Goal: Task Accomplishment & Management: Use online tool/utility

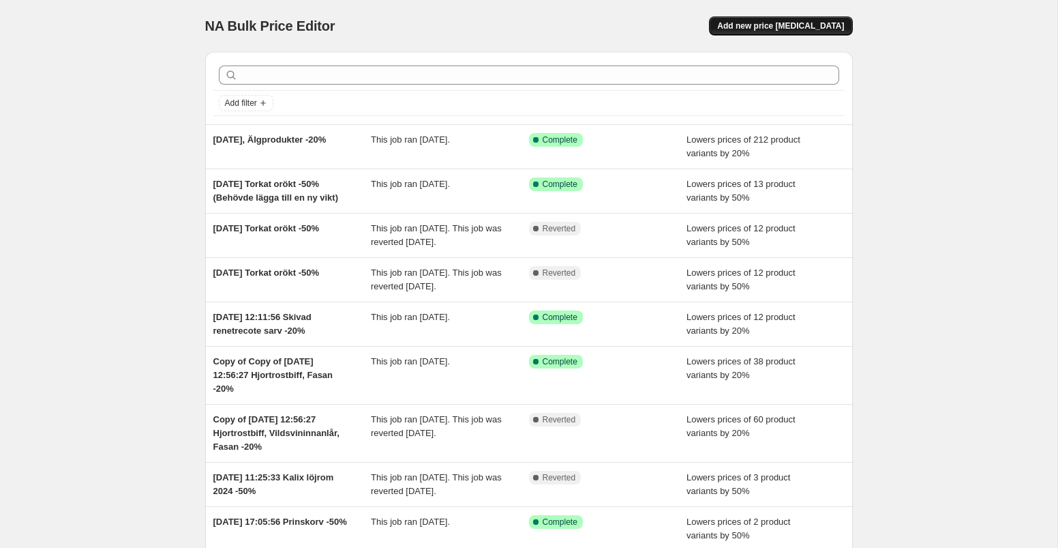
click at [767, 29] on span "Add new price [MEDICAL_DATA]" at bounding box center [780, 25] width 127 height 11
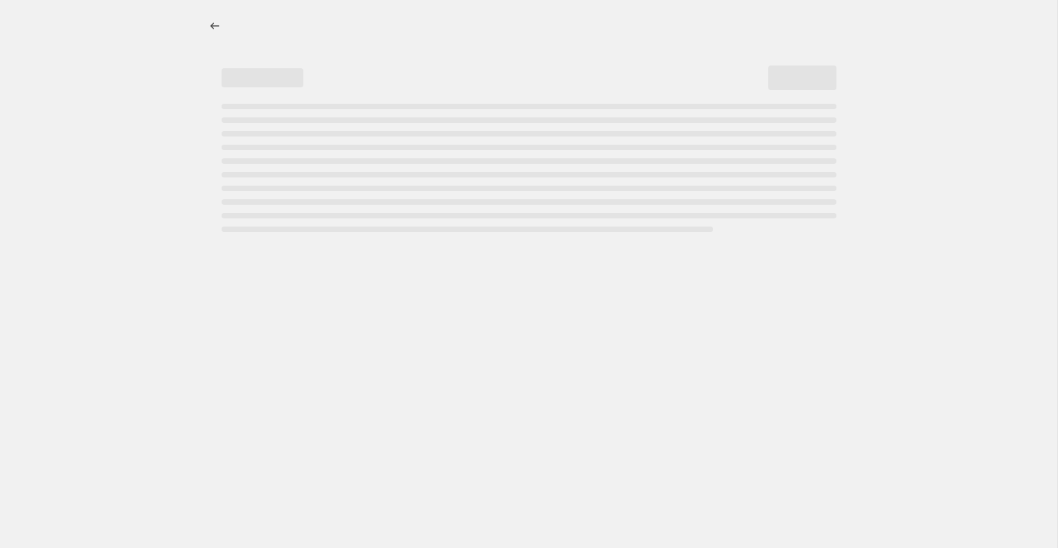
select select "percentage"
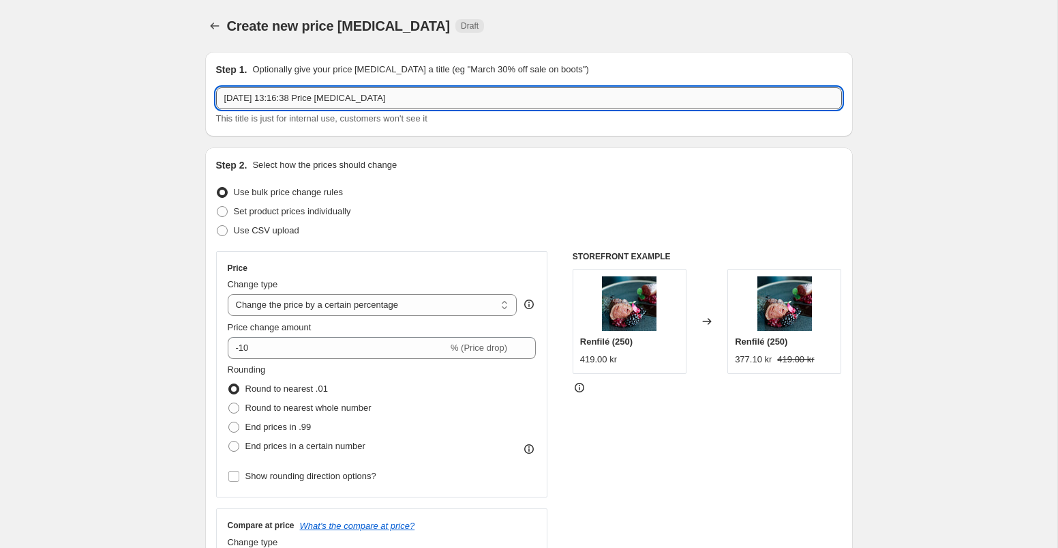
drag, startPoint x: 348, startPoint y: 98, endPoint x: 428, endPoint y: 100, distance: 80.5
click at [428, 100] on input "[DATE] 13:16:38 Price [MEDICAL_DATA]" at bounding box center [529, 98] width 626 height 22
type input "[DATE] 13:16:38 Price Adj Rådjursinnanlår +18"
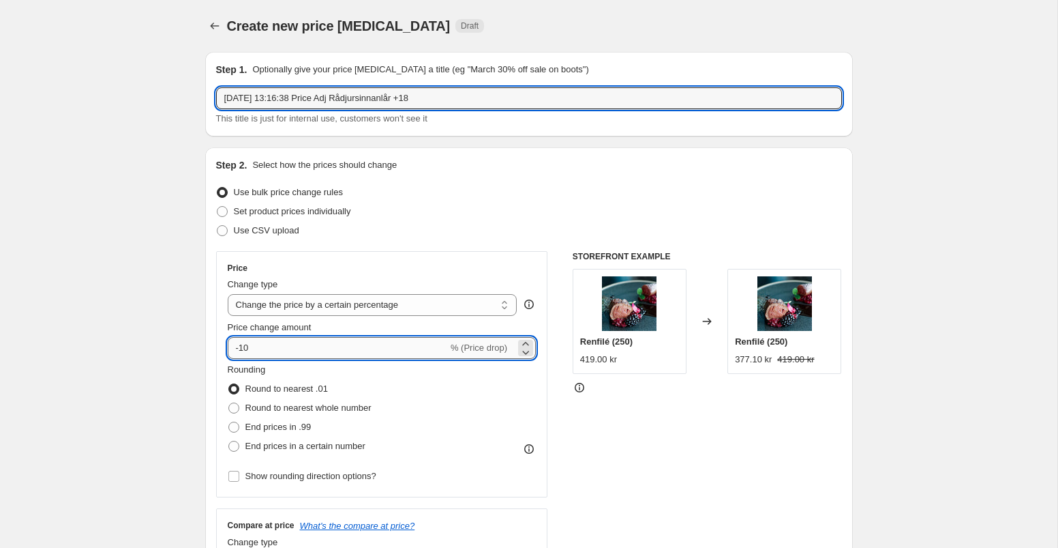
click at [280, 344] on input "-10" at bounding box center [338, 348] width 220 height 22
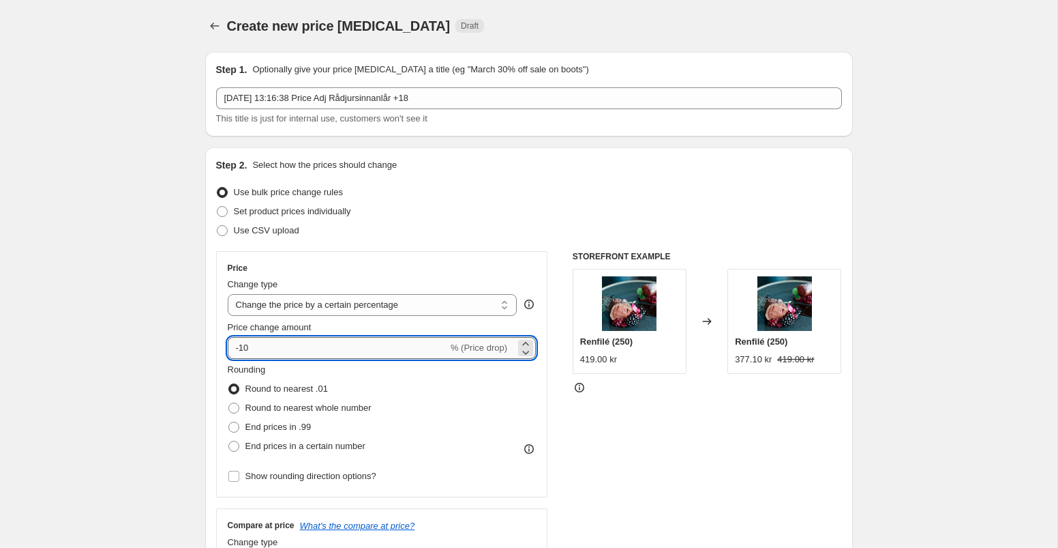
type input "-1"
type input "18"
click at [552, 397] on div "Price Change type Change the price to a certain amount Change the price by a ce…" at bounding box center [529, 418] width 626 height 334
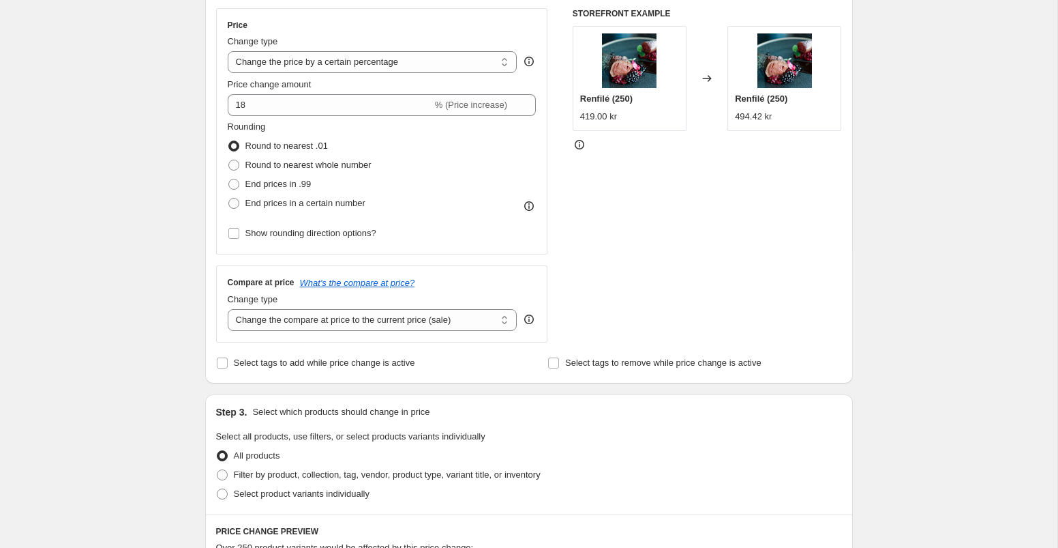
scroll to position [246, 0]
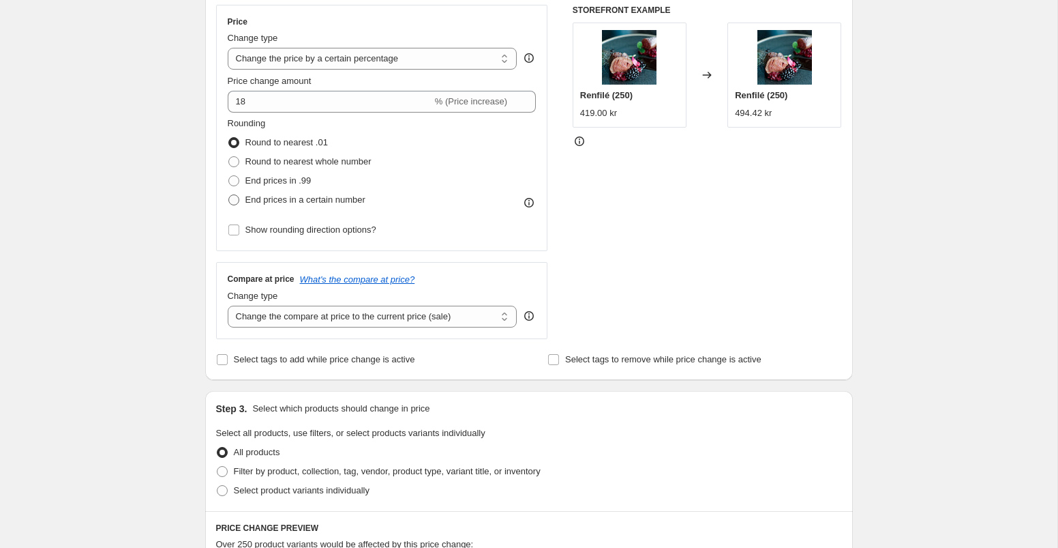
click at [230, 204] on span at bounding box center [233, 199] width 11 height 11
click at [229, 195] on input "End prices in a certain number" at bounding box center [228, 194] width 1 height 1
radio input "true"
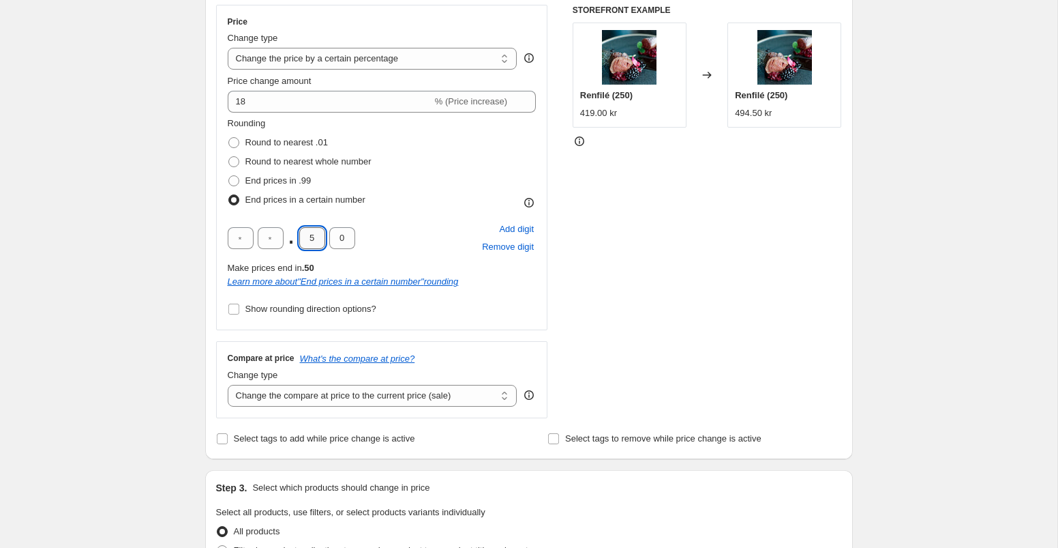
click at [319, 239] on input "5" at bounding box center [312, 238] width 26 height 22
type input "0"
click at [274, 237] on input "text" at bounding box center [271, 238] width 26 height 22
type input "9"
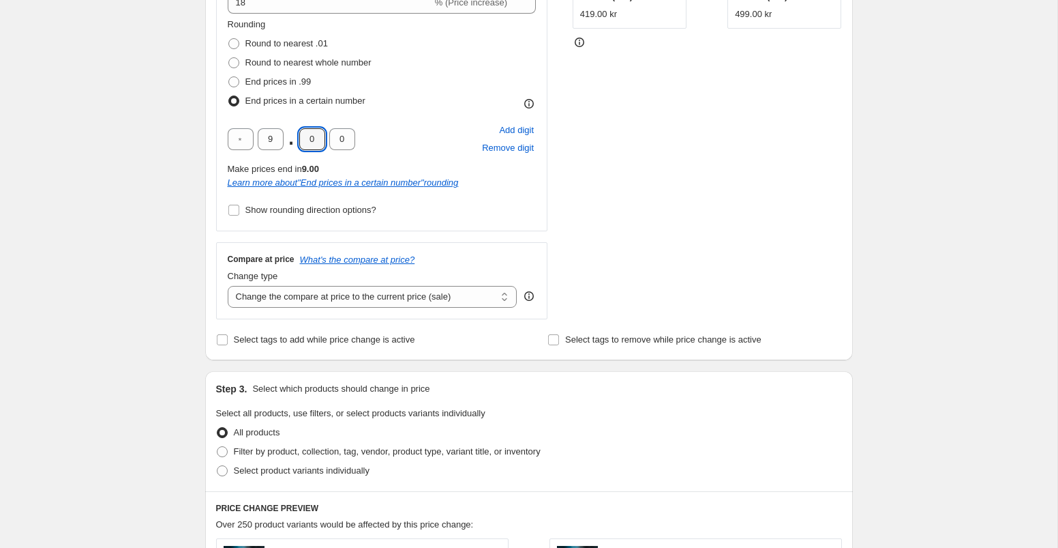
scroll to position [358, 0]
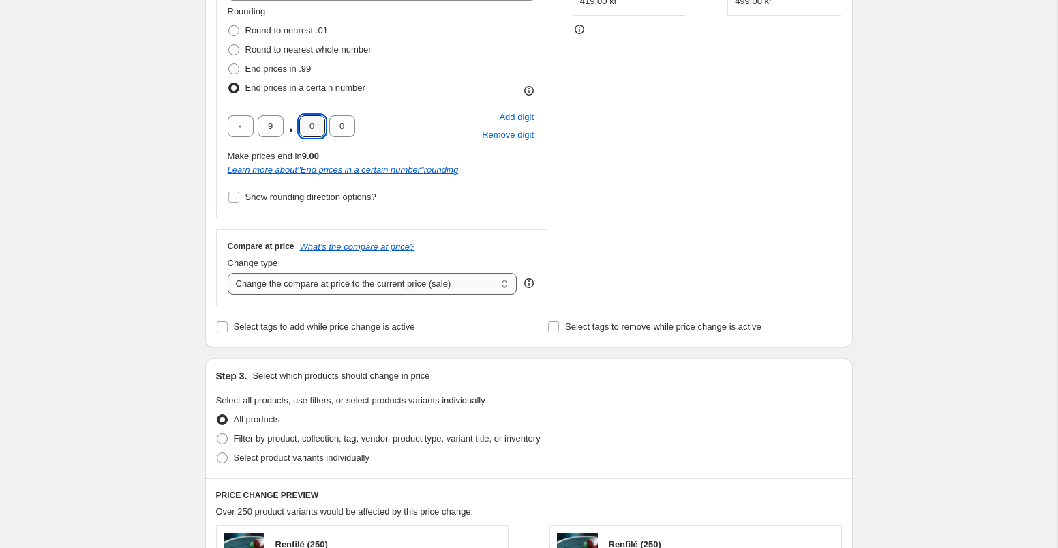
click at [444, 283] on select "Change the compare at price to the current price (sale) Change the compare at p…" at bounding box center [373, 284] width 290 height 22
select select "remove"
click at [228, 273] on select "Change the compare at price to the current price (sale) Change the compare at p…" at bounding box center [373, 284] width 290 height 22
click at [223, 456] on span at bounding box center [222, 457] width 11 height 11
click at [218, 453] on input "Select product variants individually" at bounding box center [217, 452] width 1 height 1
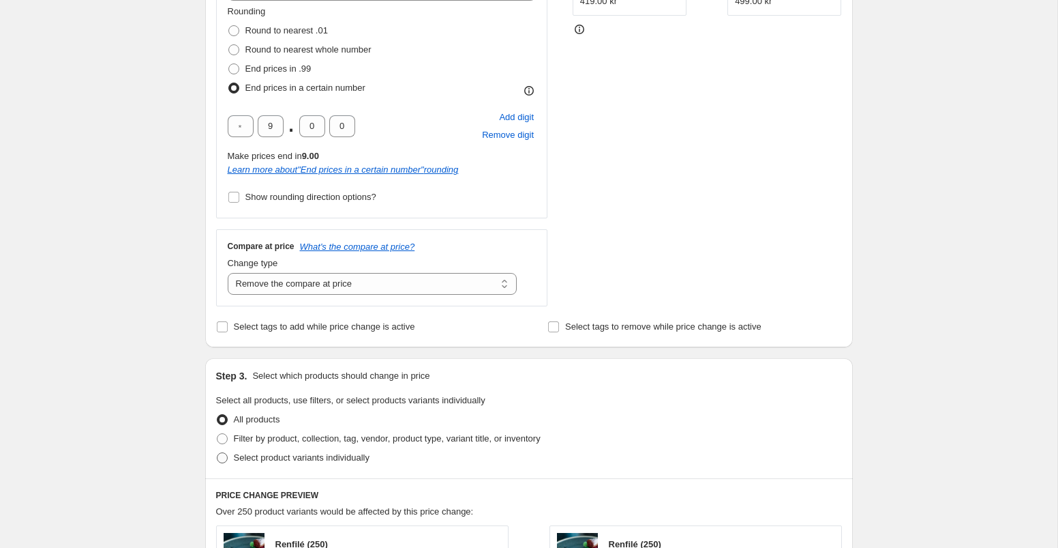
radio input "true"
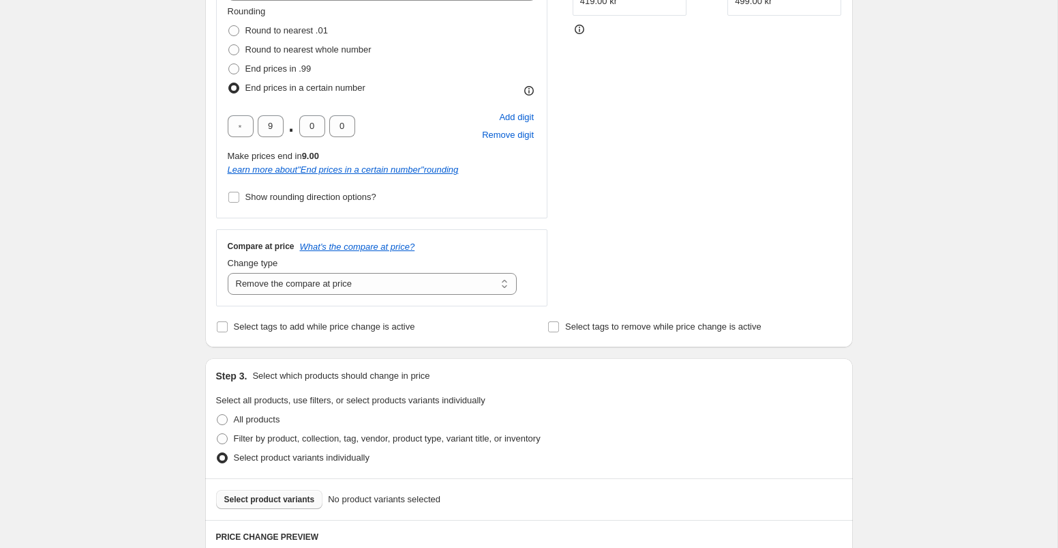
click at [297, 498] on span "Select product variants" at bounding box center [269, 499] width 91 height 11
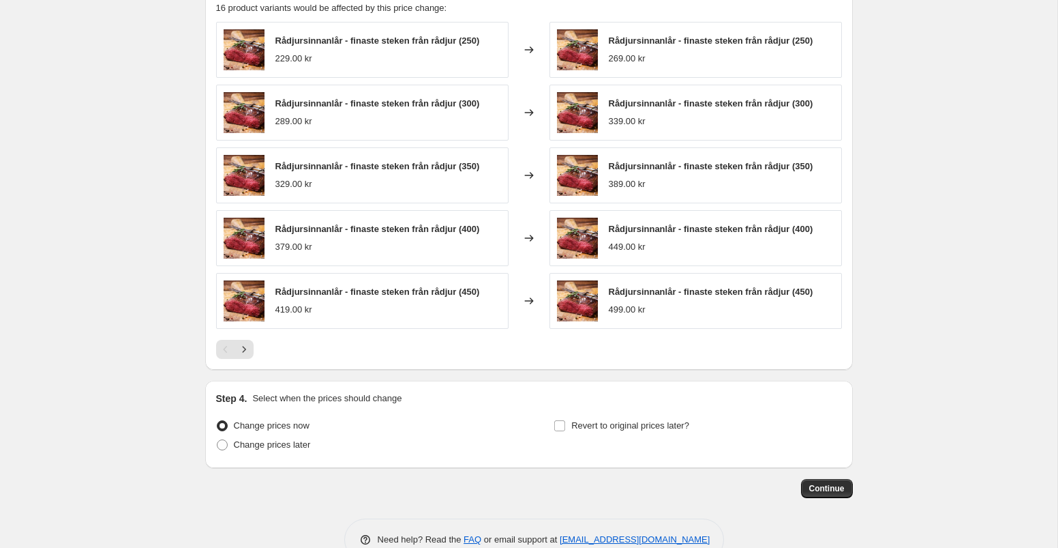
scroll to position [936, 0]
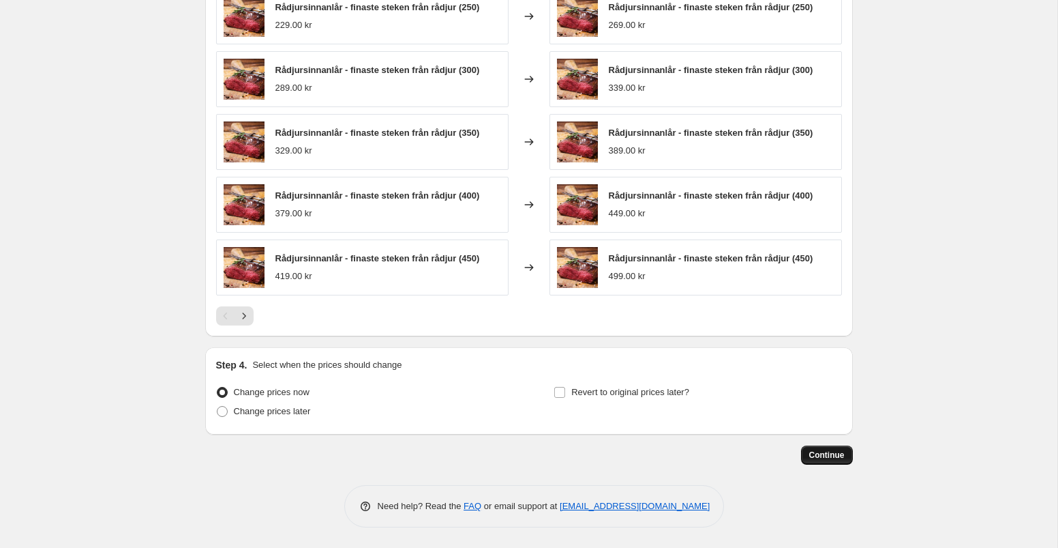
click at [832, 451] on span "Continue" at bounding box center [826, 454] width 35 height 11
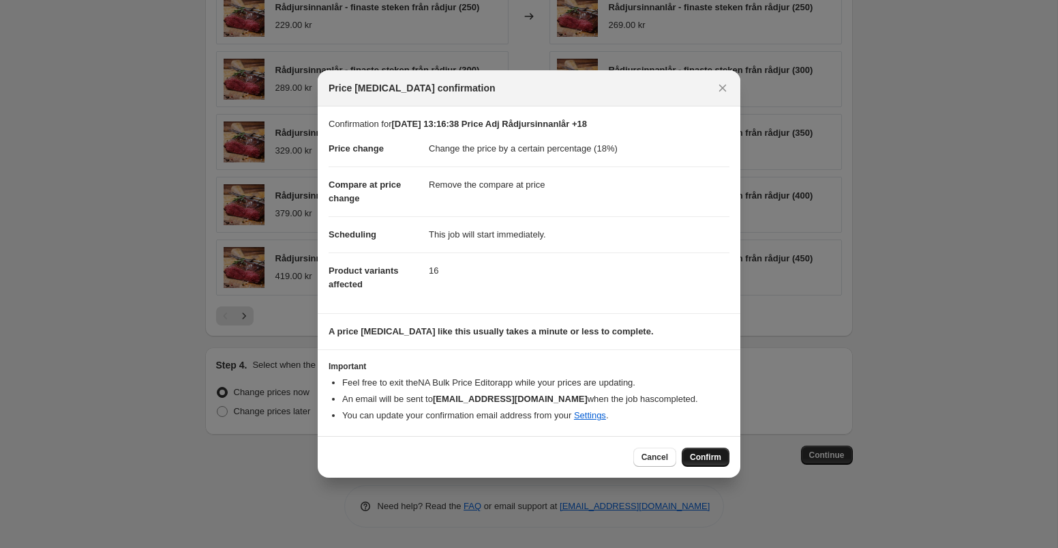
click at [711, 463] on button "Confirm" at bounding box center [706, 456] width 48 height 19
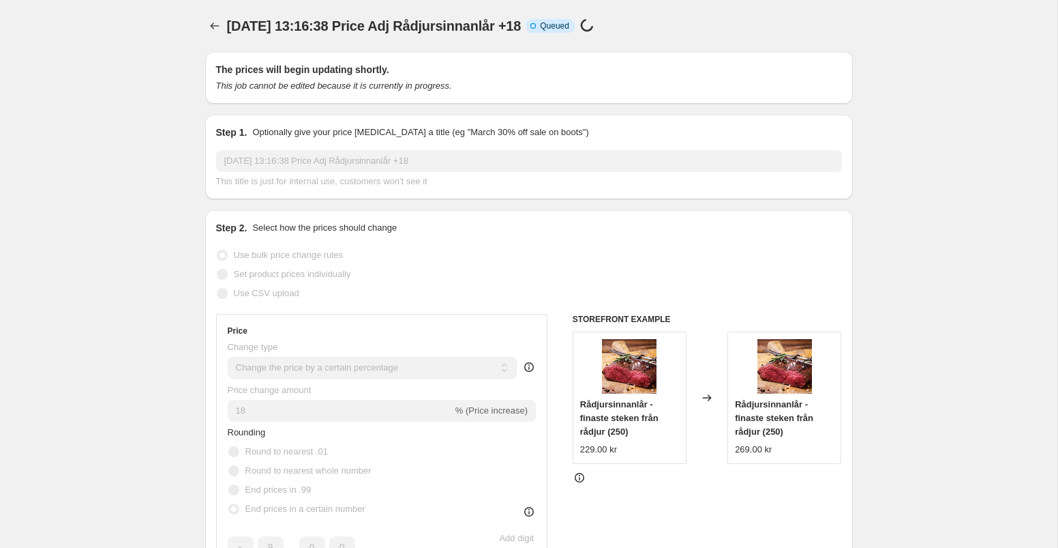
select select "percentage"
select select "remove"
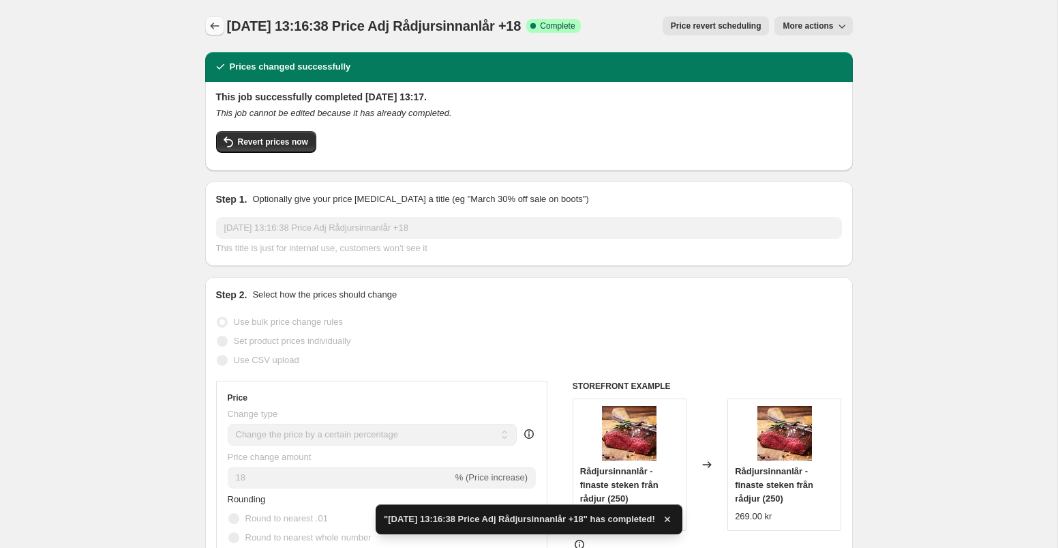
click at [214, 23] on icon "Price change jobs" at bounding box center [215, 26] width 14 height 14
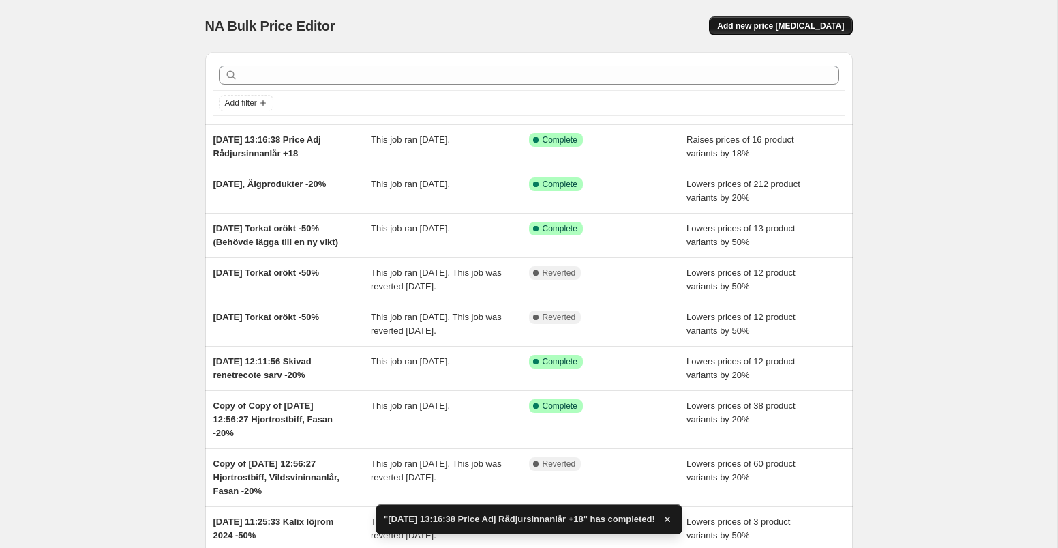
click at [756, 23] on span "Add new price [MEDICAL_DATA]" at bounding box center [780, 25] width 127 height 11
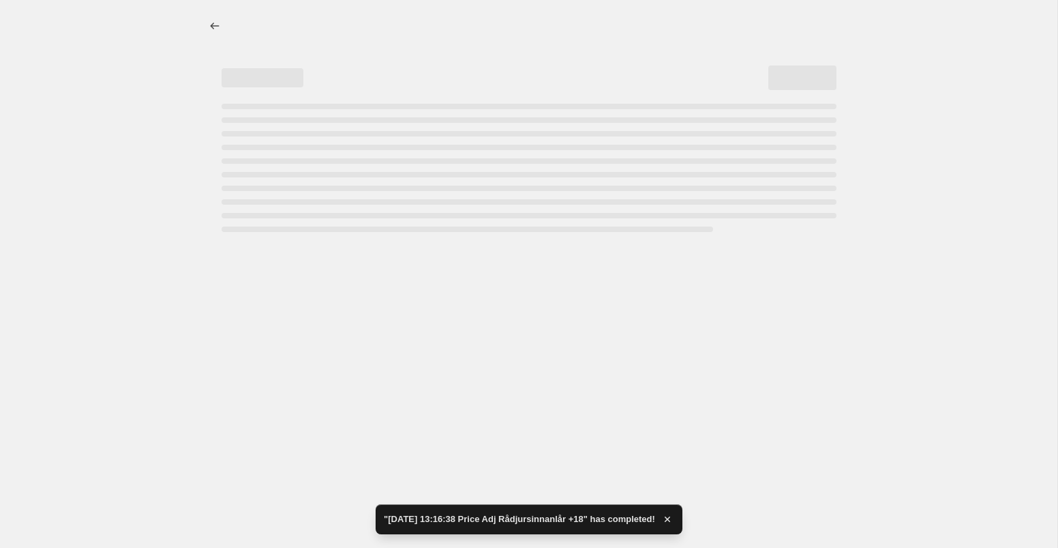
select select "percentage"
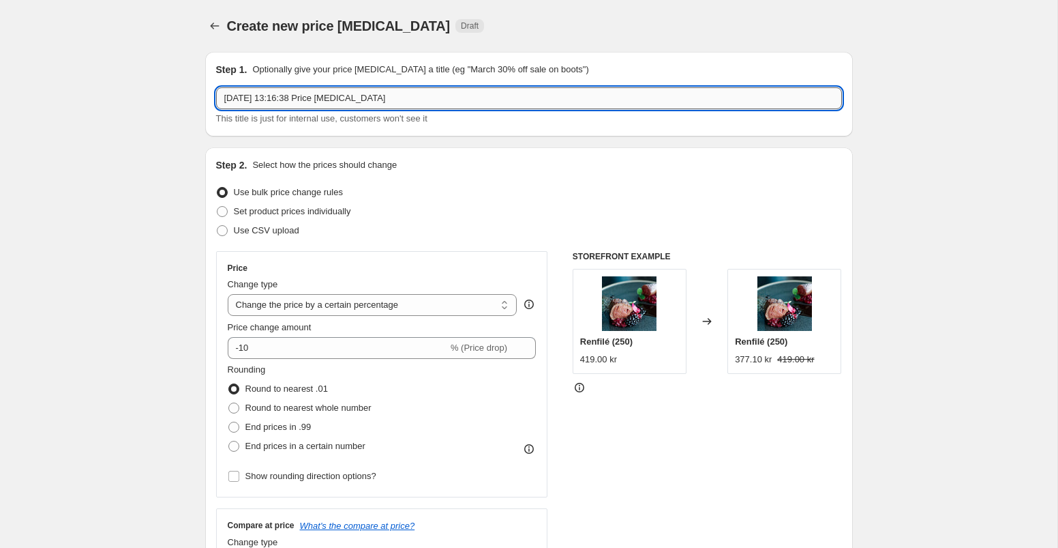
drag, startPoint x: 348, startPoint y: 101, endPoint x: 447, endPoint y: 100, distance: 99.6
click at [447, 101] on input "[DATE] 13:16:38 Price [MEDICAL_DATA]" at bounding box center [529, 98] width 626 height 22
type input "[DATE] 13:16:38 Price Adj Rådjursfile +24"
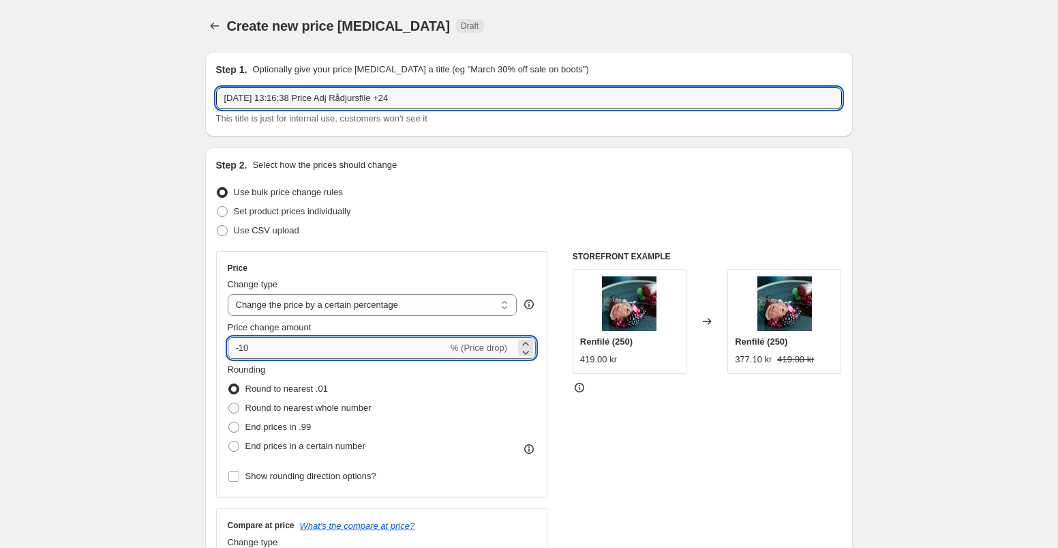
click at [273, 344] on input "-10" at bounding box center [338, 348] width 220 height 22
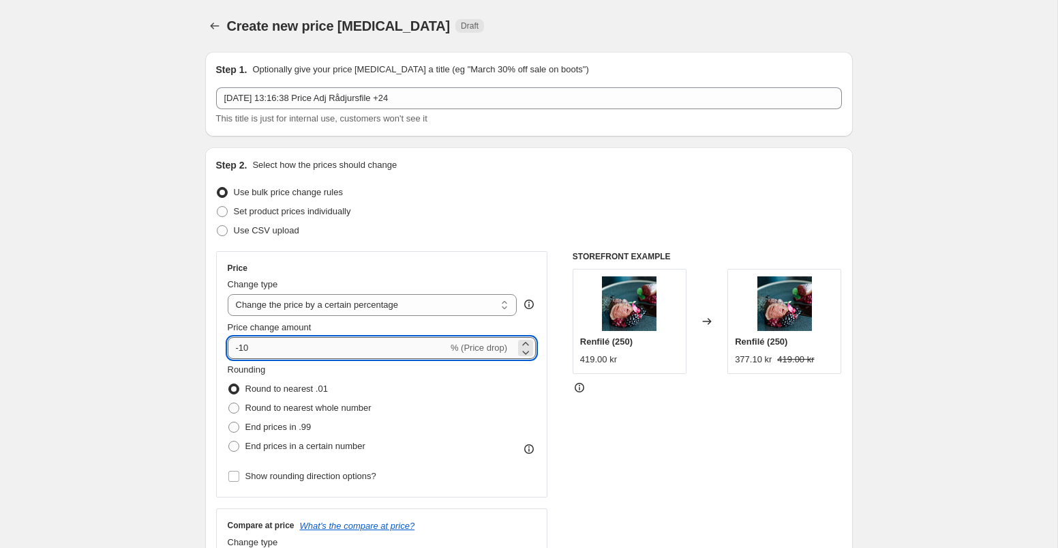
type input "-1"
type input "24"
click at [552, 374] on div "Price Change type Change the price to a certain amount Change the price by a ce…" at bounding box center [529, 418] width 626 height 334
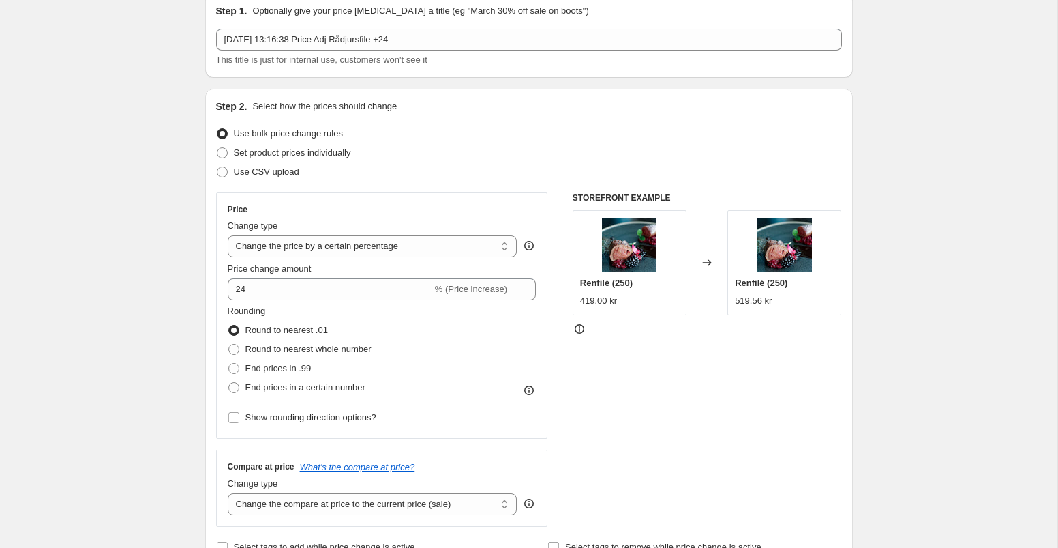
scroll to position [145, 0]
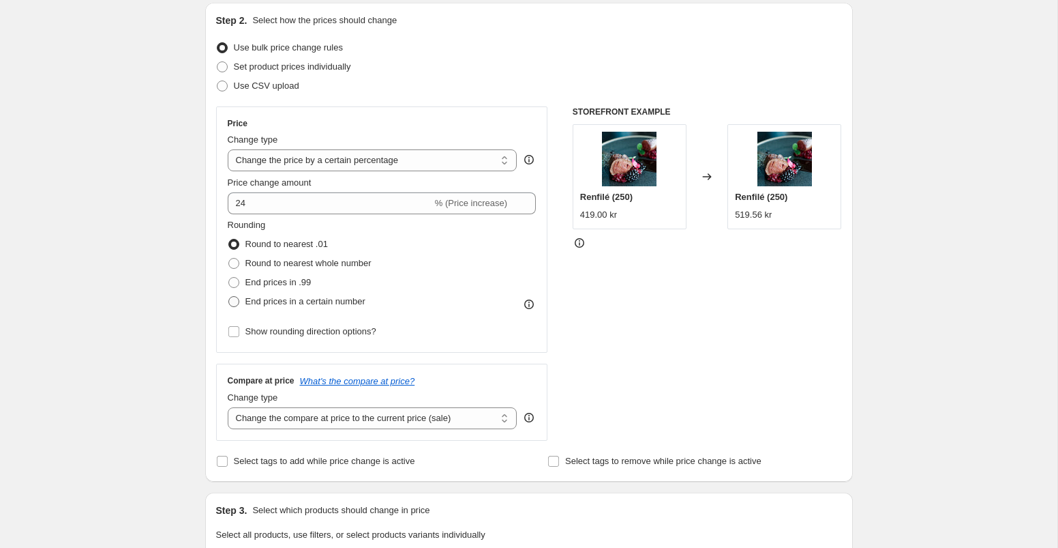
click at [234, 301] on span at bounding box center [233, 301] width 11 height 11
click at [229, 297] on input "End prices in a certain number" at bounding box center [228, 296] width 1 height 1
radio input "true"
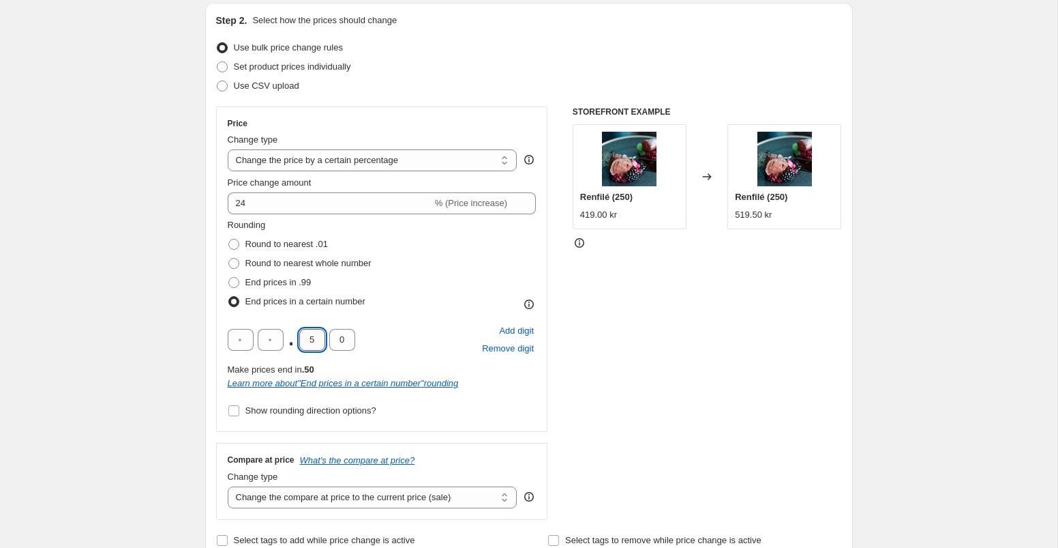
click at [314, 342] on input "5" at bounding box center [312, 340] width 26 height 22
type input "0"
click at [277, 340] on input "text" at bounding box center [271, 340] width 26 height 22
type input "9"
click at [550, 352] on div "Price Change type Change the price to a certain amount Change the price by a ce…" at bounding box center [529, 312] width 626 height 413
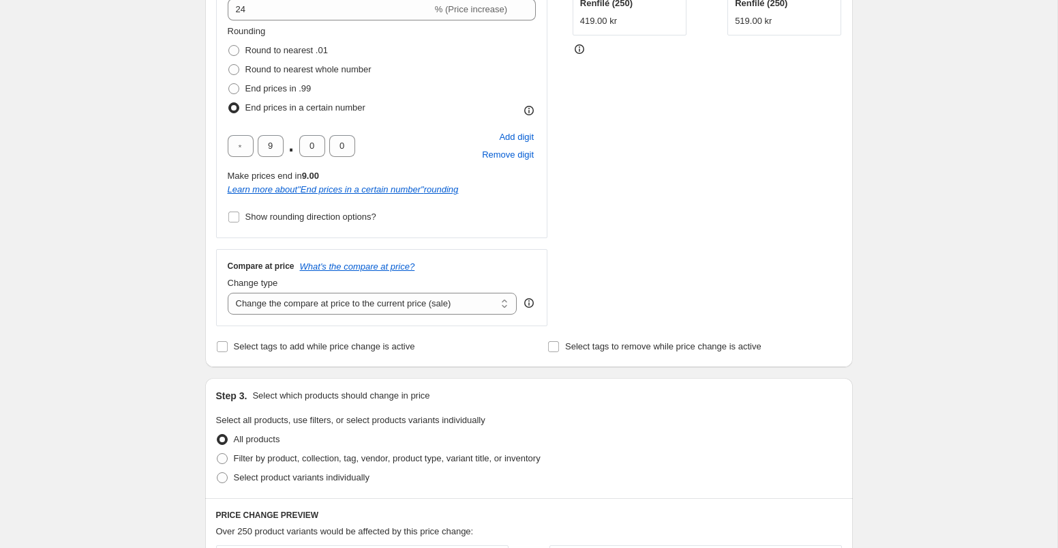
scroll to position [344, 0]
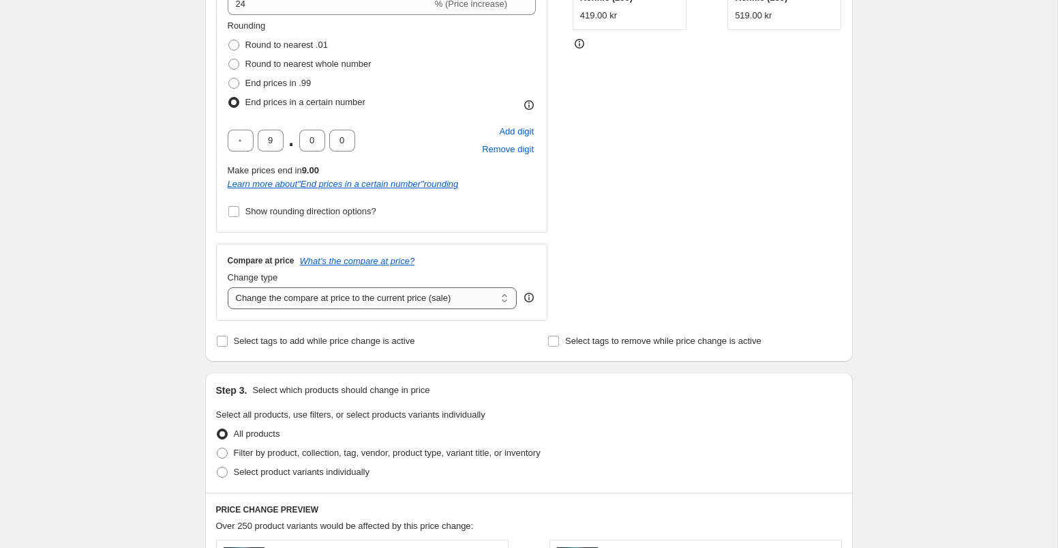
click at [486, 299] on select "Change the compare at price to the current price (sale) Change the compare at p…" at bounding box center [373, 298] width 290 height 22
select select "remove"
click at [228, 287] on select "Change the compare at price to the current price (sale) Change the compare at p…" at bounding box center [373, 298] width 290 height 22
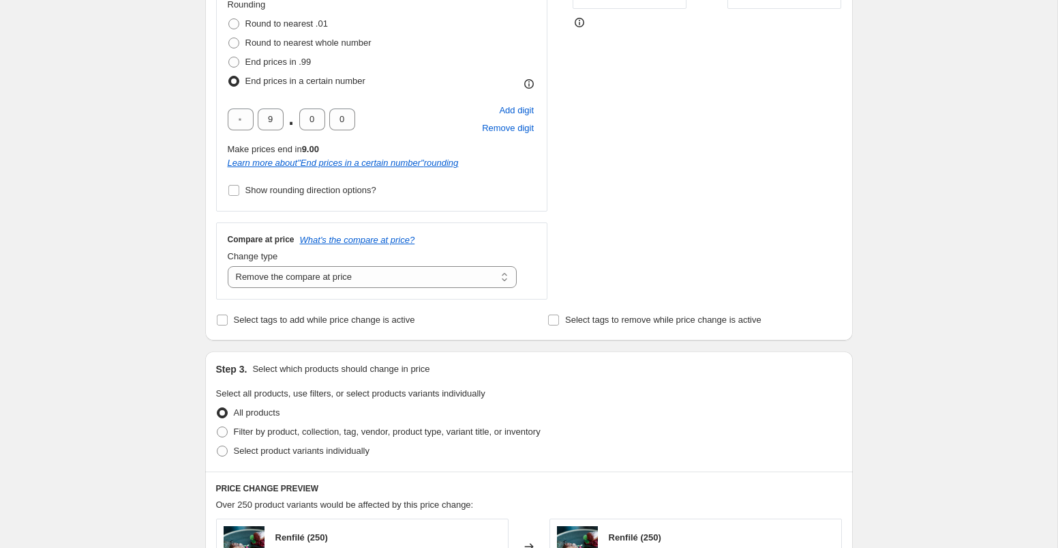
scroll to position [395, 0]
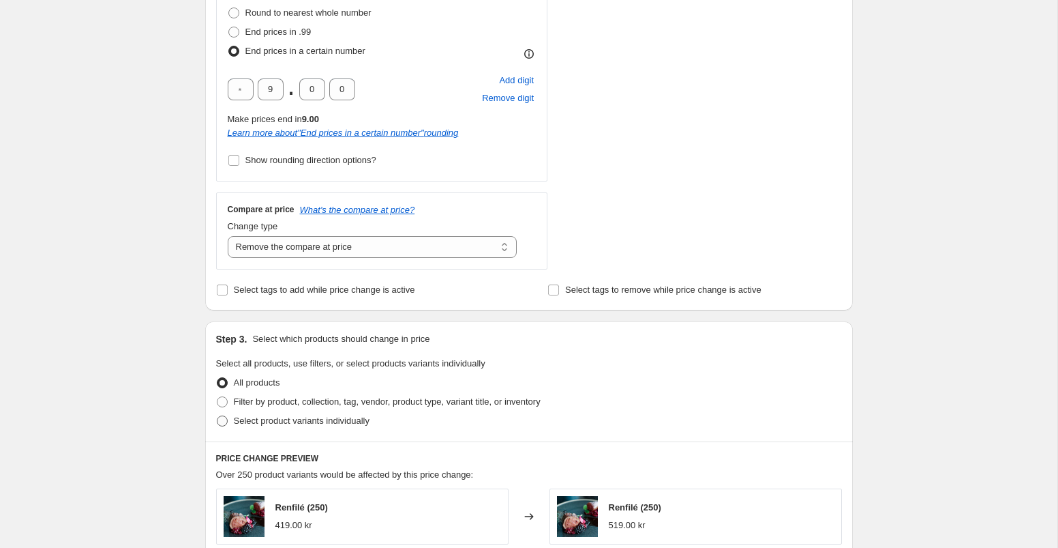
click at [222, 420] on span at bounding box center [222, 420] width 11 height 11
click at [218, 416] on input "Select product variants individually" at bounding box center [217, 415] width 1 height 1
radio input "true"
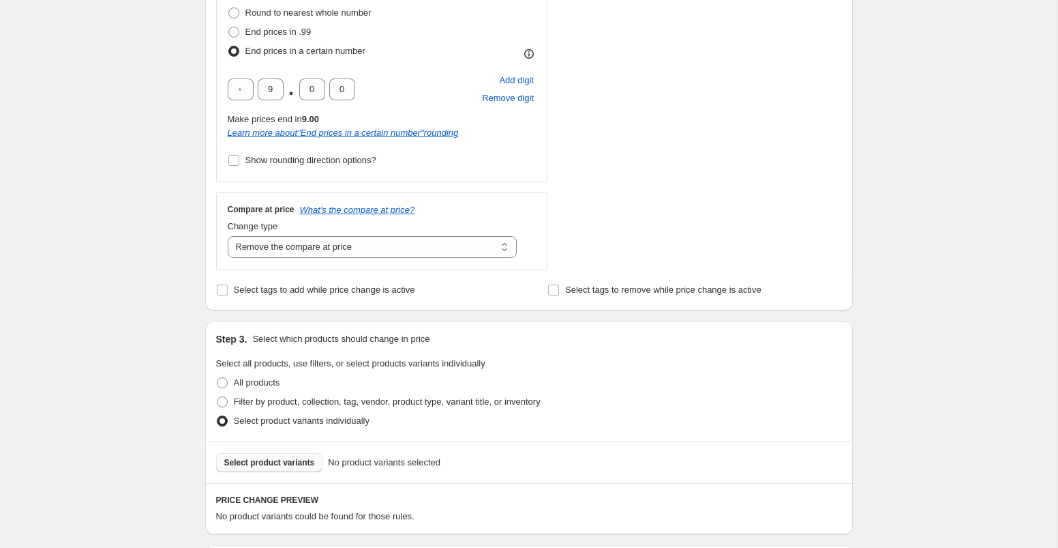
click at [258, 462] on span "Select product variants" at bounding box center [269, 462] width 91 height 11
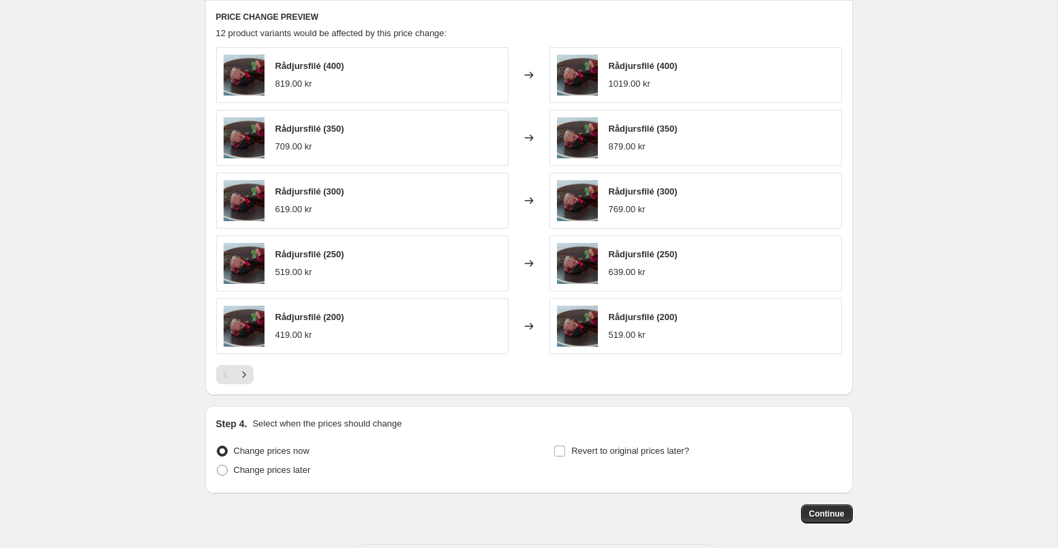
scroll to position [880, 0]
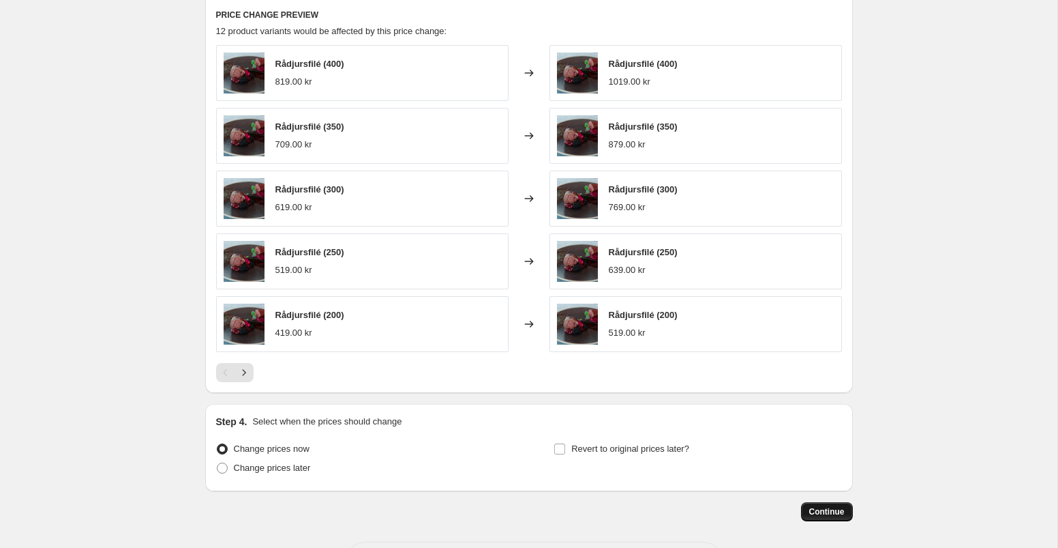
click at [818, 508] on span "Continue" at bounding box center [826, 511] width 35 height 11
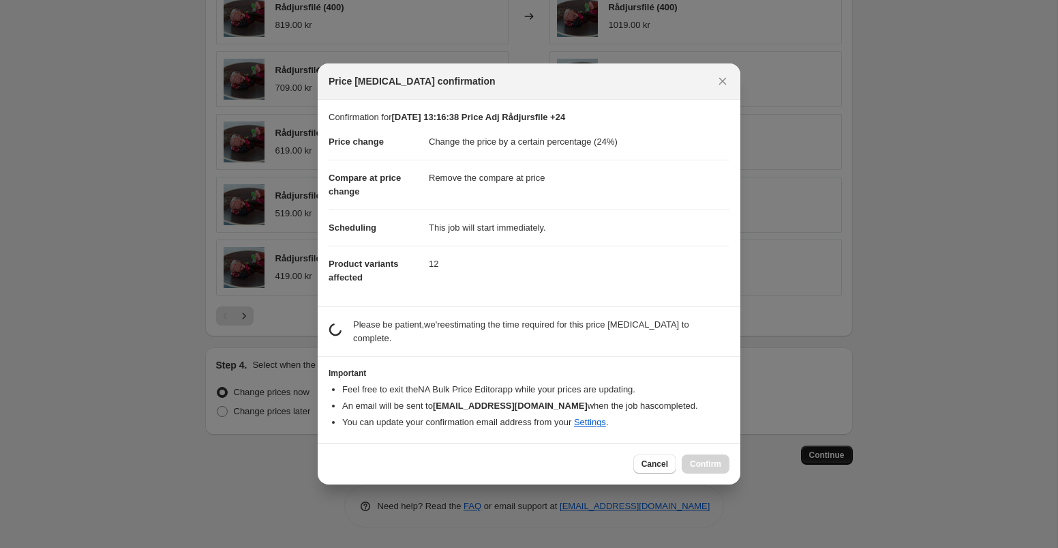
scroll to position [0, 0]
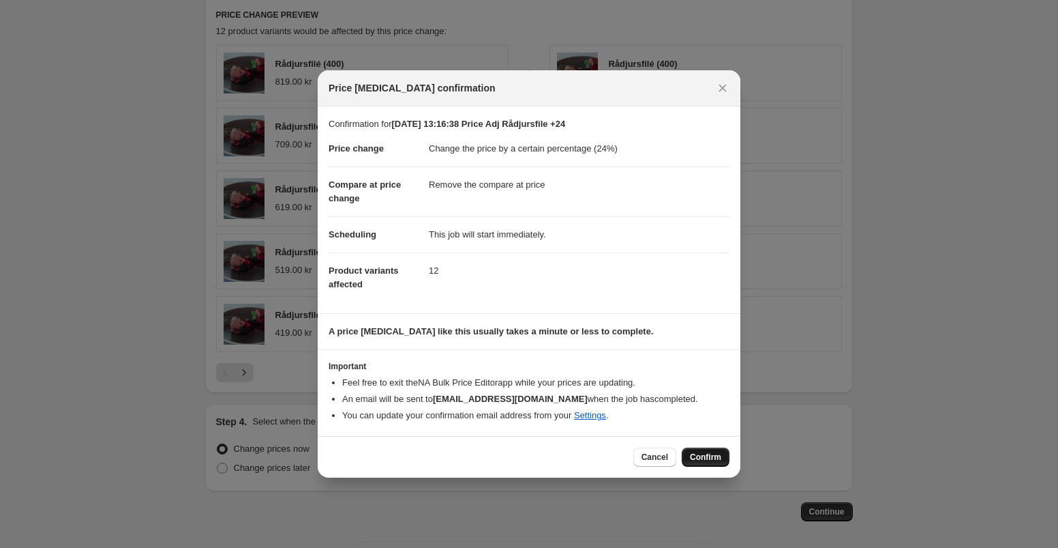
click at [703, 458] on span "Confirm" at bounding box center [705, 456] width 31 height 11
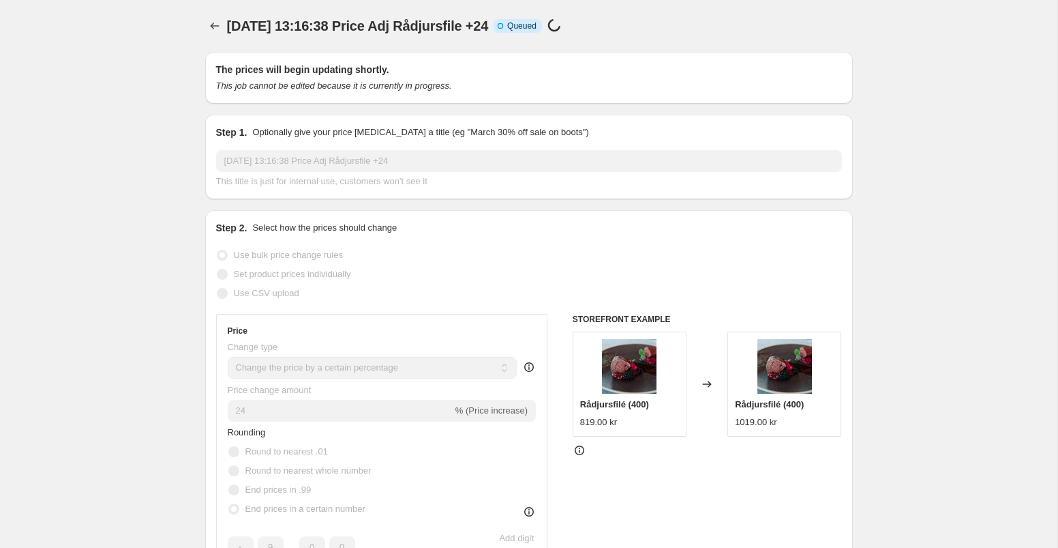
select select "percentage"
select select "remove"
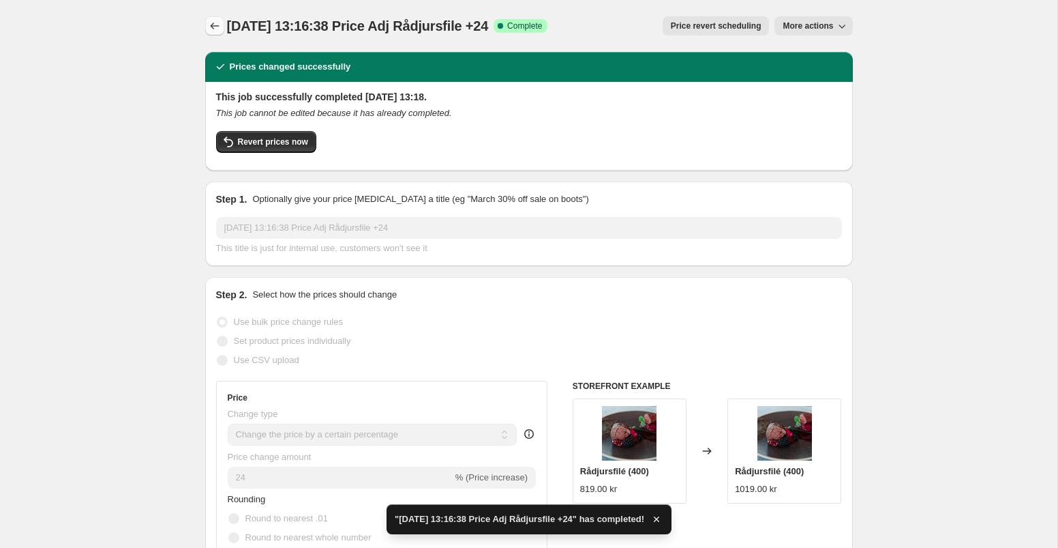
click at [211, 27] on icon "Price change jobs" at bounding box center [215, 26] width 14 height 14
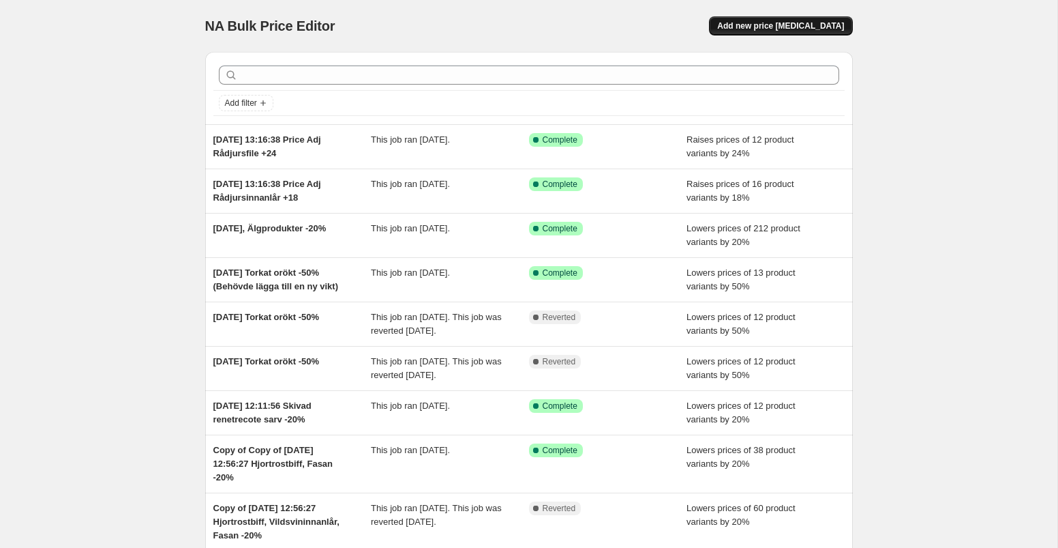
click at [770, 23] on span "Add new price [MEDICAL_DATA]" at bounding box center [780, 25] width 127 height 11
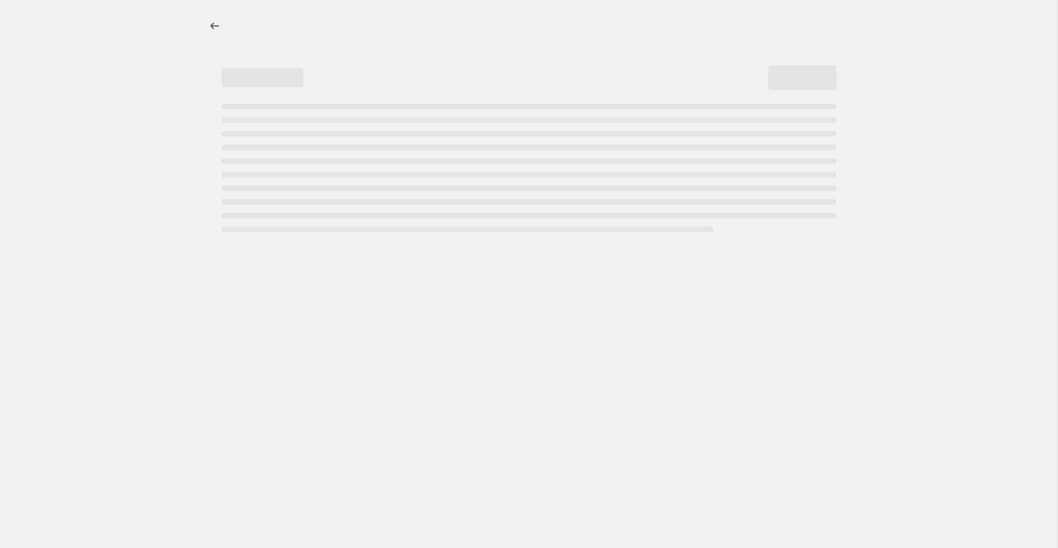
select select "percentage"
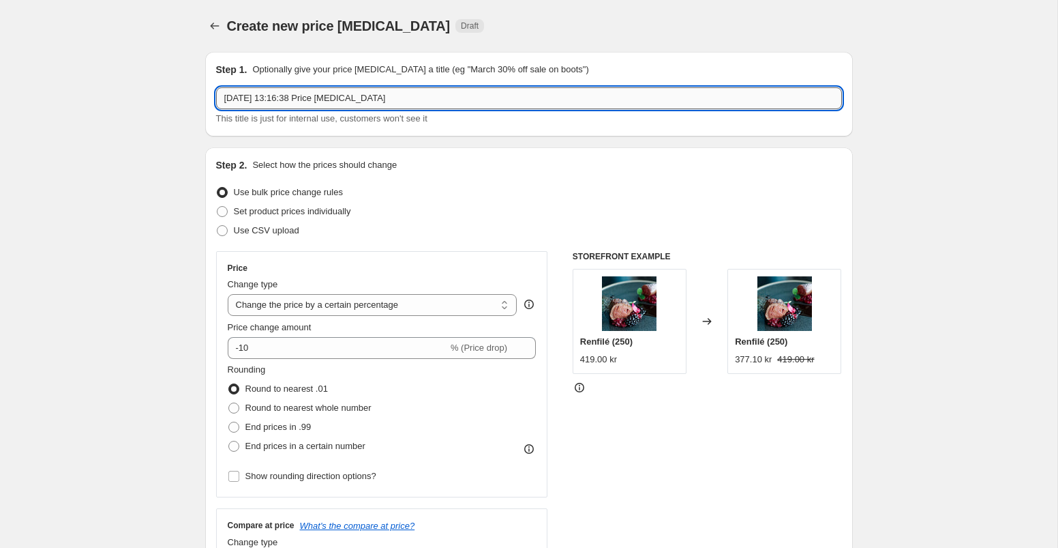
drag, startPoint x: 348, startPoint y: 101, endPoint x: 423, endPoint y: 99, distance: 74.4
click at [422, 100] on input "[DATE] 13:16:38 Price [MEDICAL_DATA]" at bounding box center [529, 98] width 626 height 22
type input "[DATE] 13:16:38 Price Adj Rådjursytterfile"
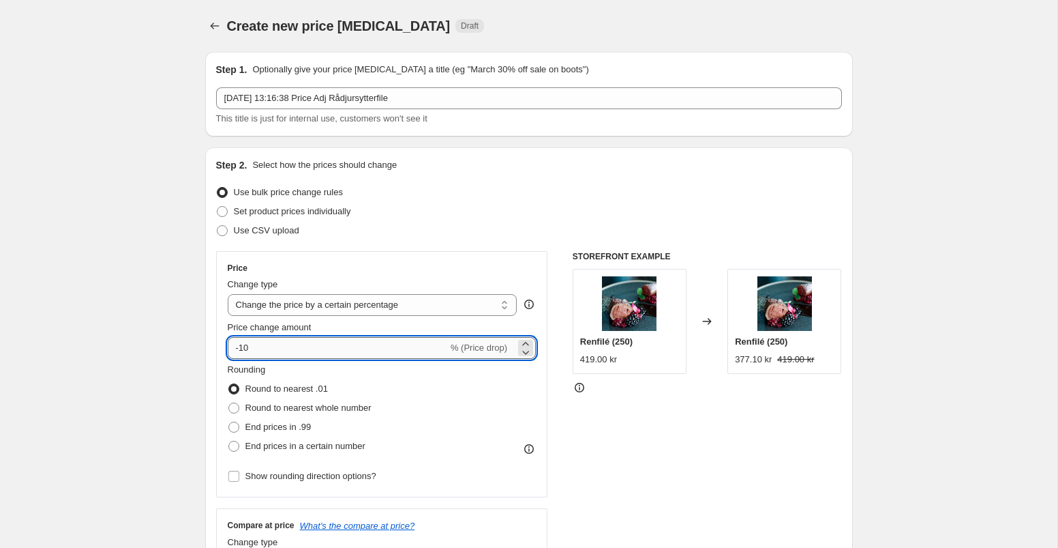
click at [258, 353] on input "-10" at bounding box center [338, 348] width 220 height 22
type input "-1"
type input "16"
click at [554, 390] on div "Price Change type Change the price to a certain amount Change the price by a ce…" at bounding box center [529, 418] width 626 height 334
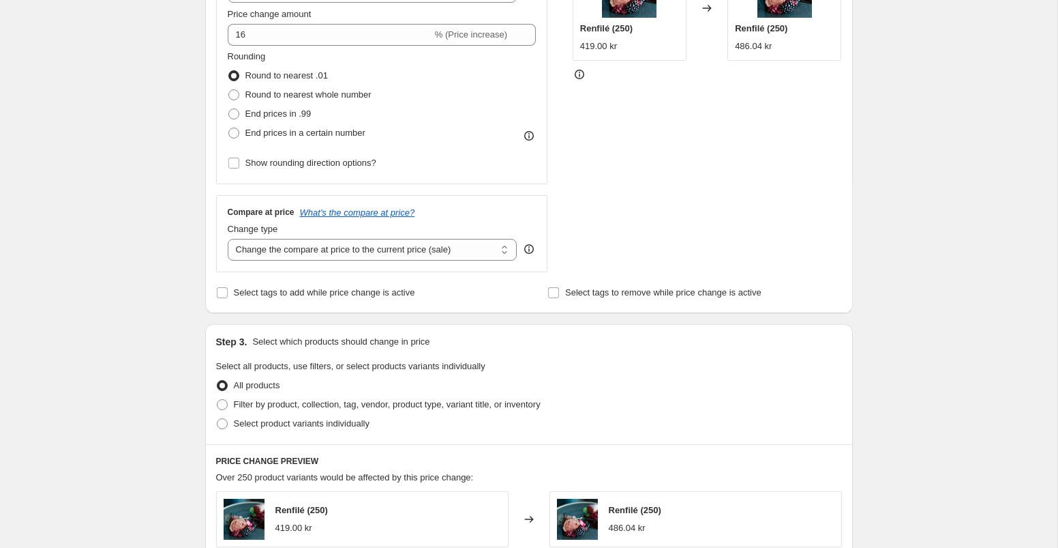
scroll to position [357, 0]
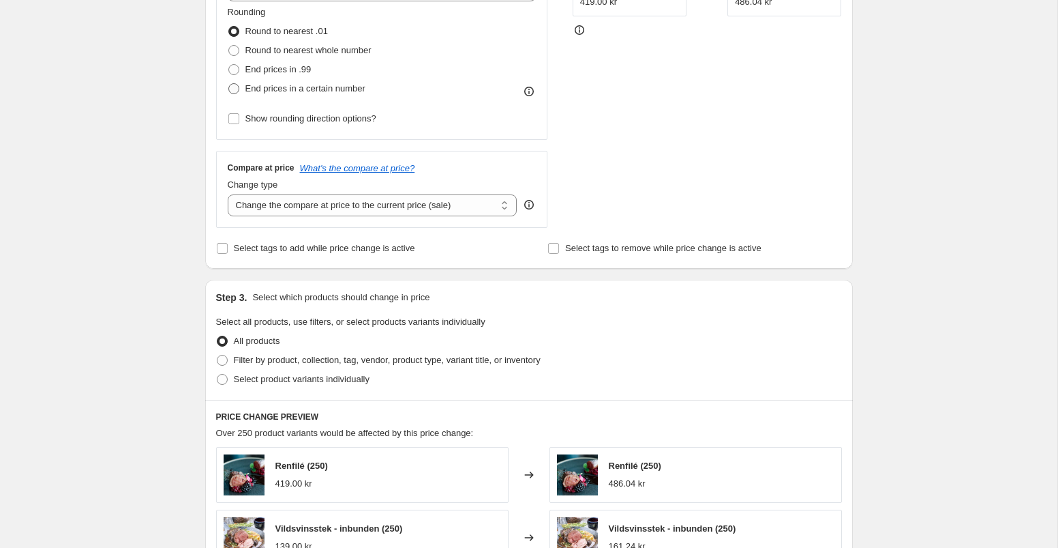
click at [234, 89] on span at bounding box center [233, 88] width 11 height 11
click at [229, 84] on input "End prices in a certain number" at bounding box center [228, 83] width 1 height 1
radio input "true"
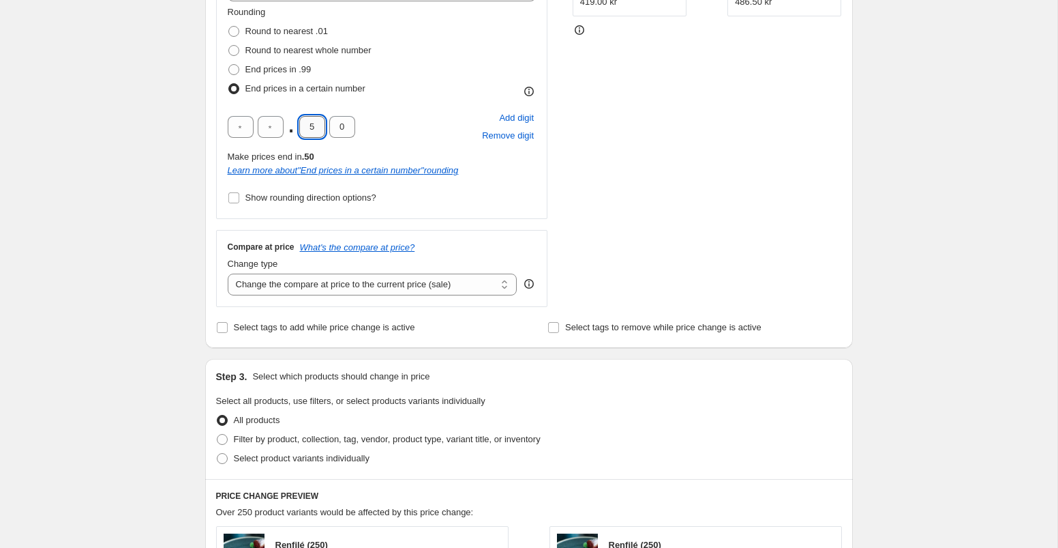
click at [317, 128] on input "5" at bounding box center [312, 127] width 26 height 22
type input "0"
click at [271, 123] on input "text" at bounding box center [271, 127] width 26 height 22
type input "9"
click at [217, 328] on input "Select tags to add while price change is active" at bounding box center [222, 327] width 11 height 11
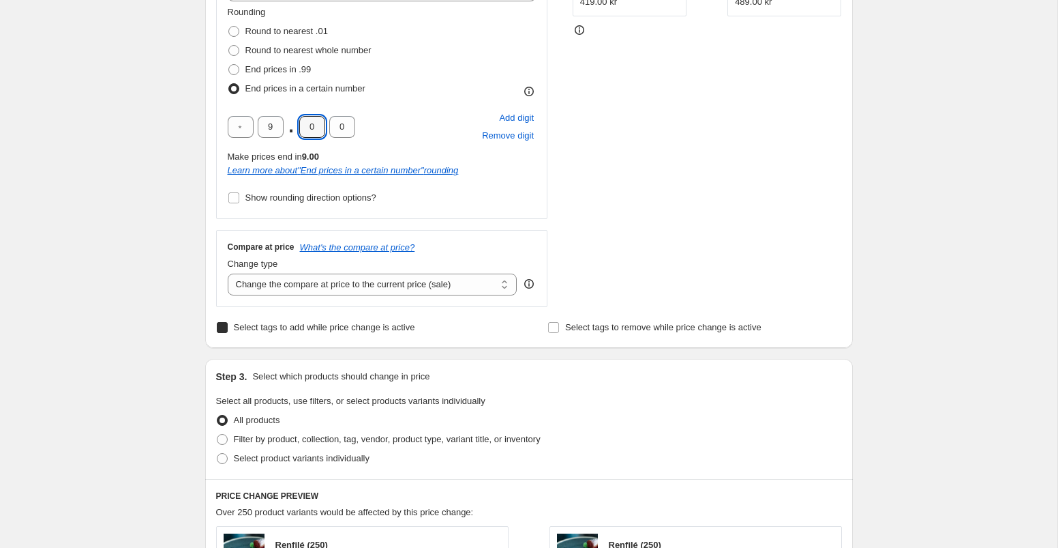
checkbox input "true"
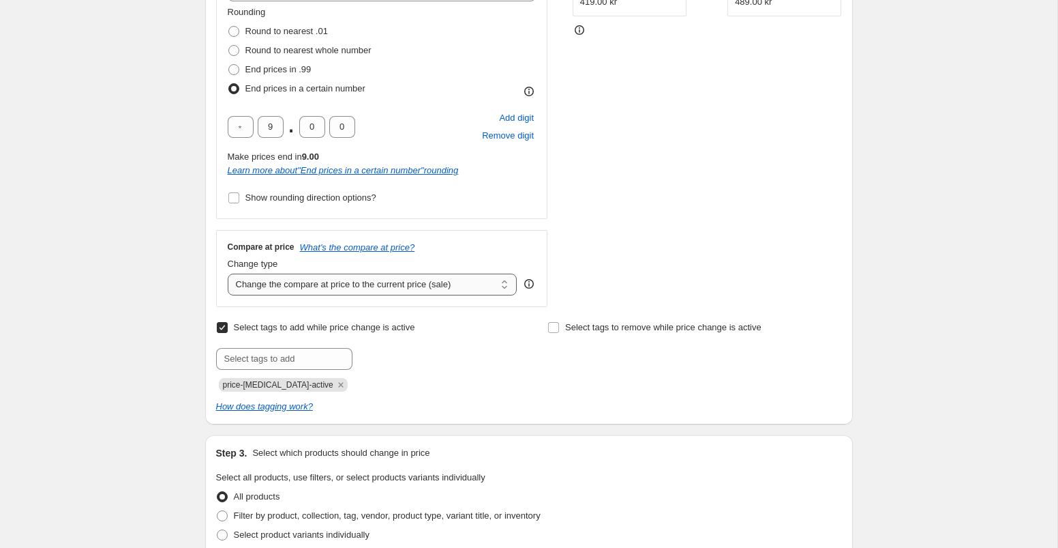
click at [286, 278] on select "Change the compare at price to the current price (sale) Change the compare at p…" at bounding box center [373, 284] width 290 height 22
select select "remove"
click at [228, 273] on select "Change the compare at price to the current price (sale) Change the compare at p…" at bounding box center [373, 284] width 290 height 22
click at [221, 327] on input "Select tags to add while price change is active" at bounding box center [222, 327] width 11 height 11
checkbox input "false"
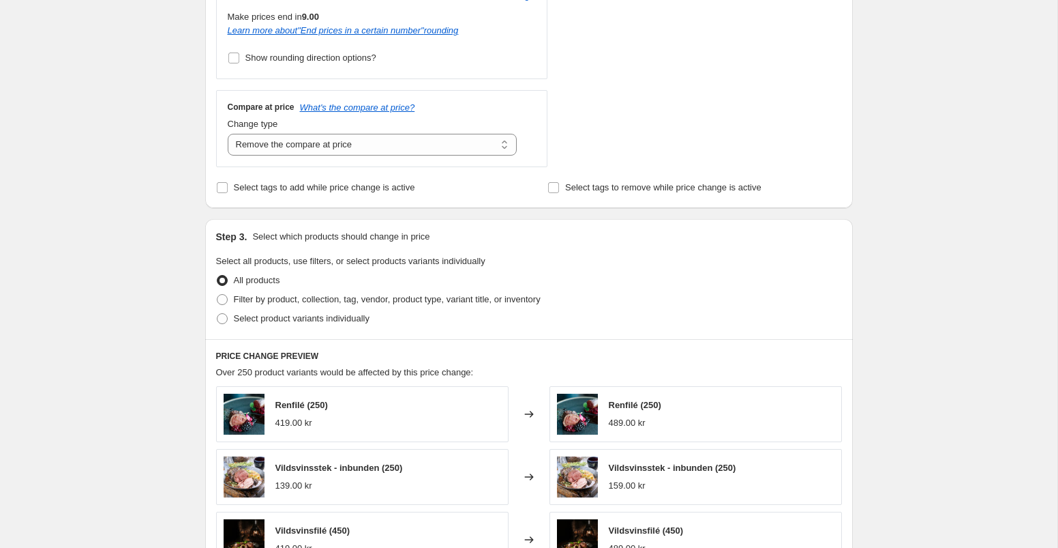
scroll to position [539, 0]
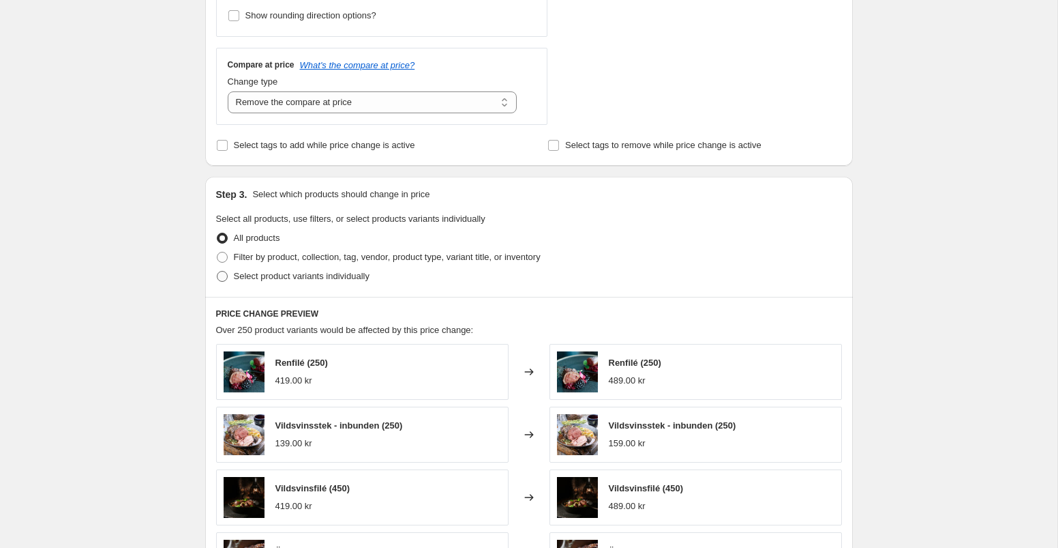
click at [220, 273] on span at bounding box center [222, 276] width 11 height 11
click at [218, 271] on input "Select product variants individually" at bounding box center [217, 271] width 1 height 1
radio input "true"
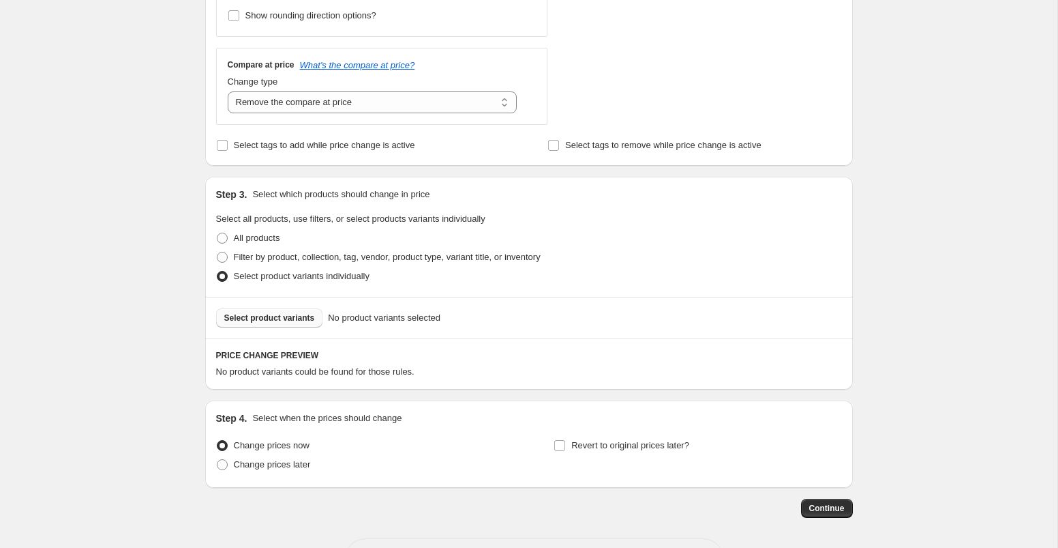
click at [276, 318] on span "Select product variants" at bounding box center [269, 317] width 91 height 11
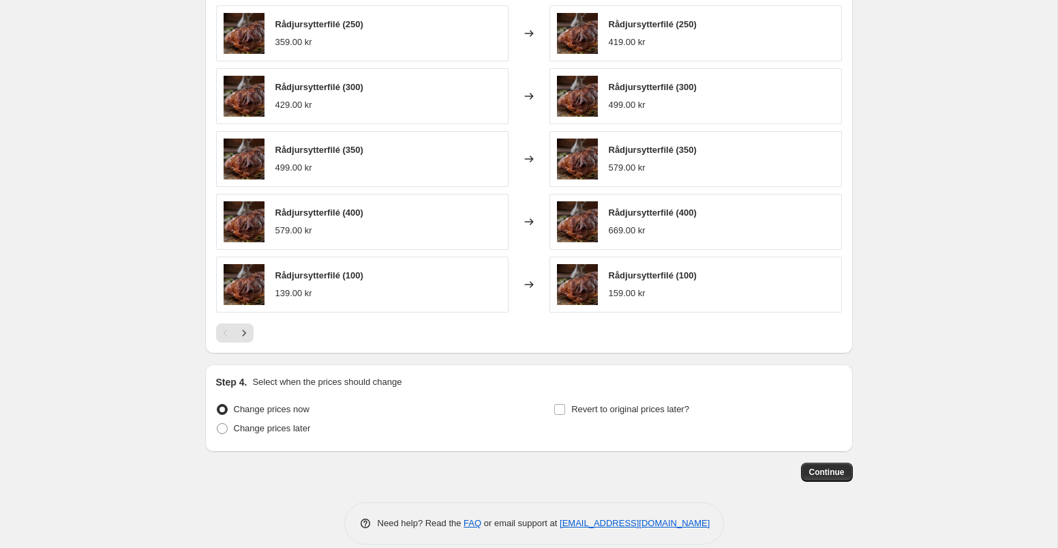
scroll to position [936, 0]
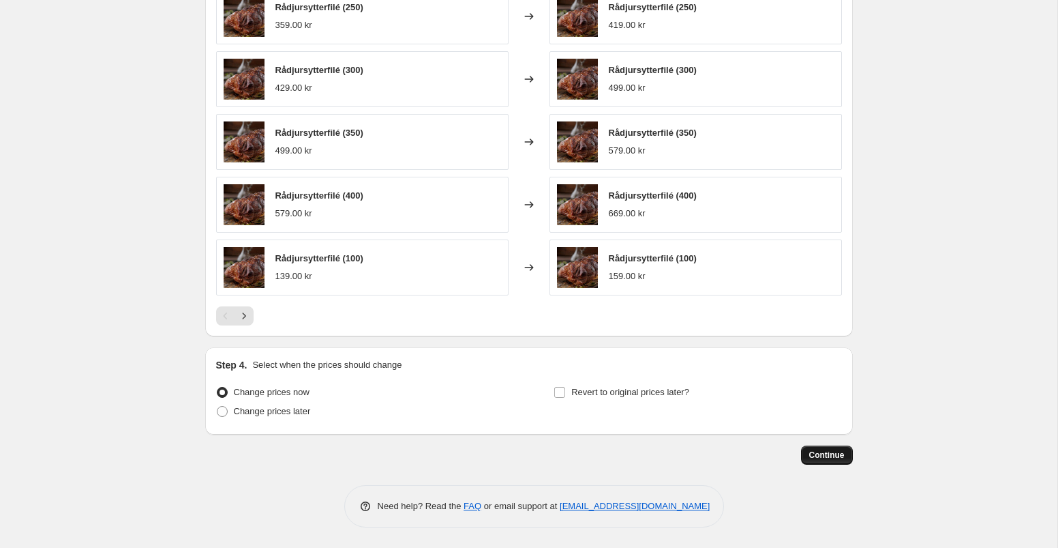
click at [827, 458] on span "Continue" at bounding box center [826, 454] width 35 height 11
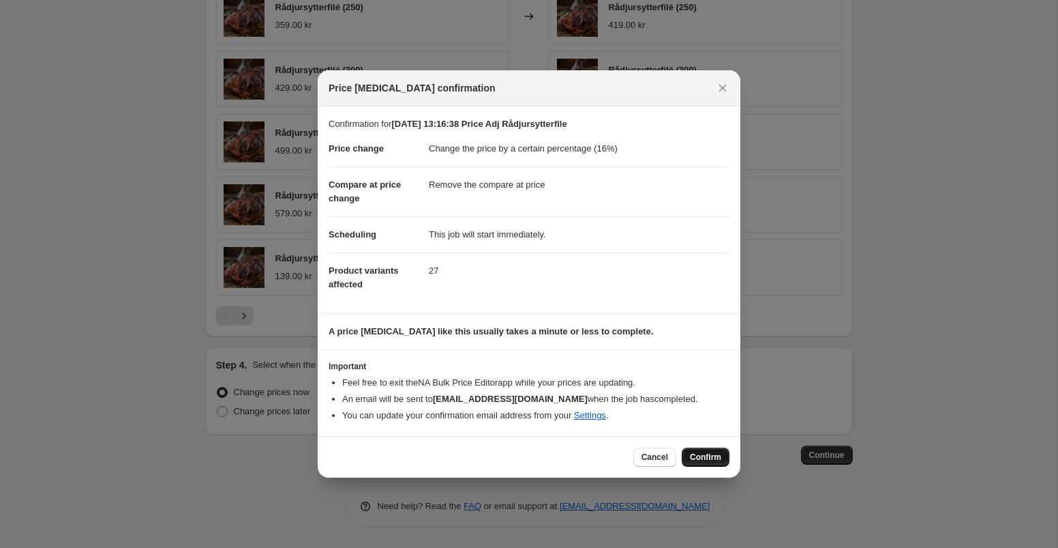
click at [706, 456] on span "Confirm" at bounding box center [705, 456] width 31 height 11
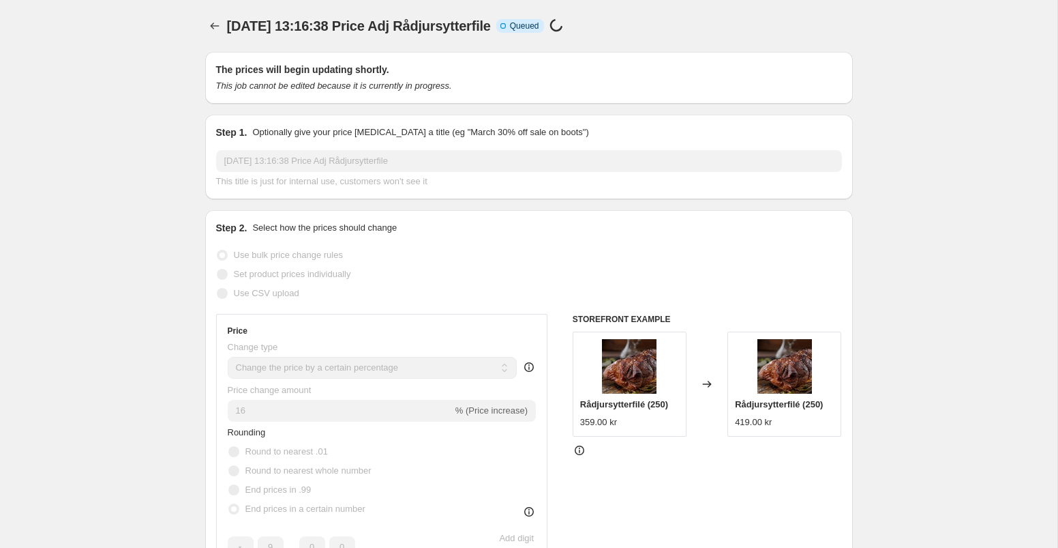
select select "percentage"
select select "remove"
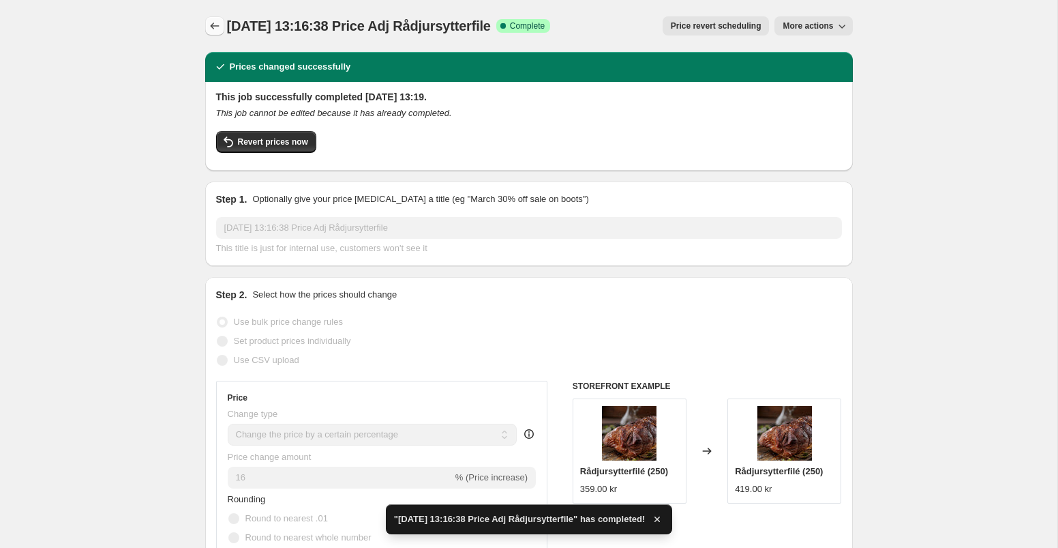
click at [210, 29] on icon "Price change jobs" at bounding box center [215, 26] width 14 height 14
